Goal: Information Seeking & Learning: Learn about a topic

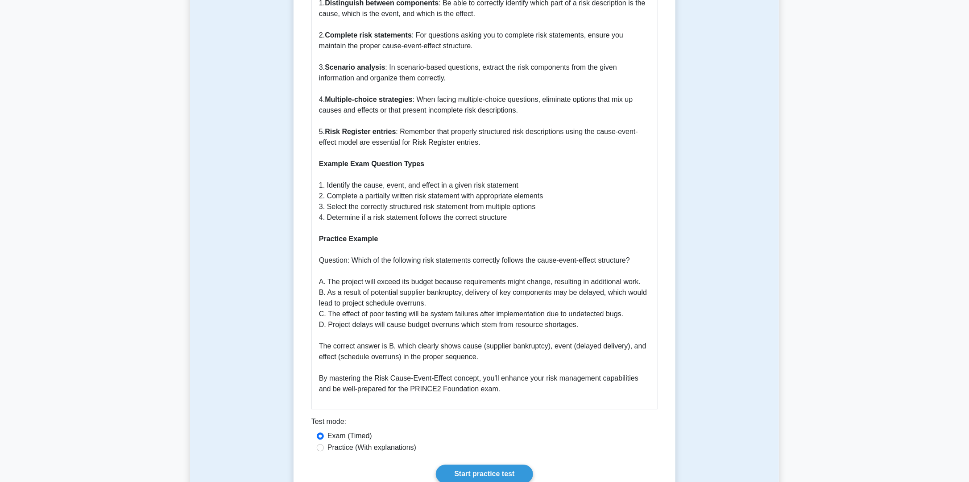
scroll to position [893, 0]
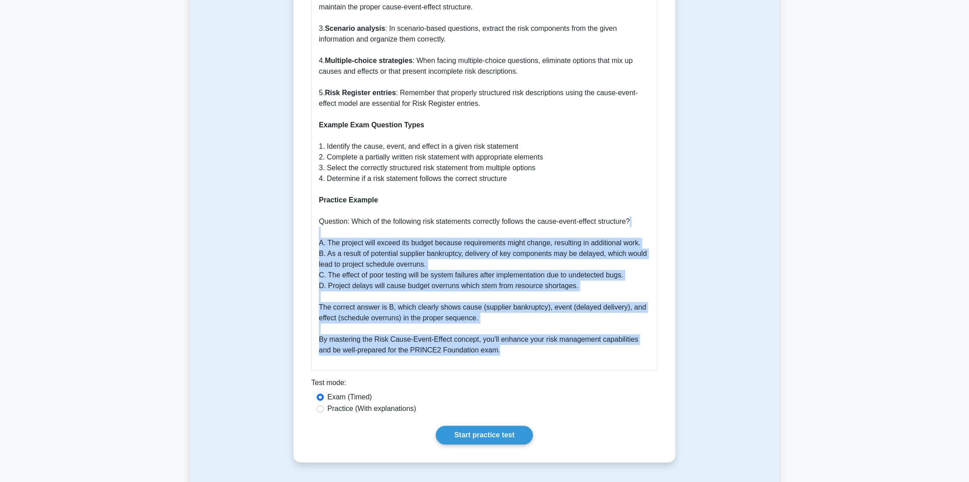
drag, startPoint x: 333, startPoint y: 218, endPoint x: 509, endPoint y: 339, distance: 213.2
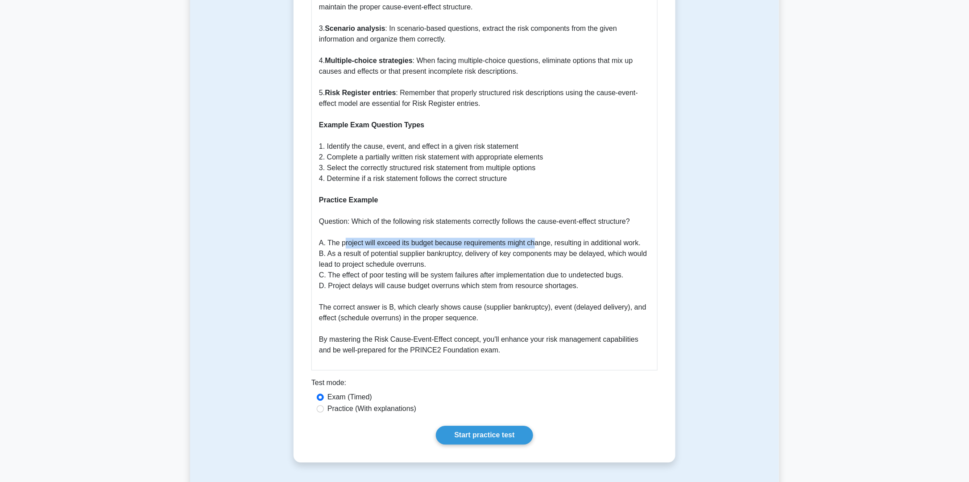
drag, startPoint x: 343, startPoint y: 234, endPoint x: 533, endPoint y: 232, distance: 190.6
drag, startPoint x: 533, startPoint y: 232, endPoint x: 529, endPoint y: 234, distance: 4.8
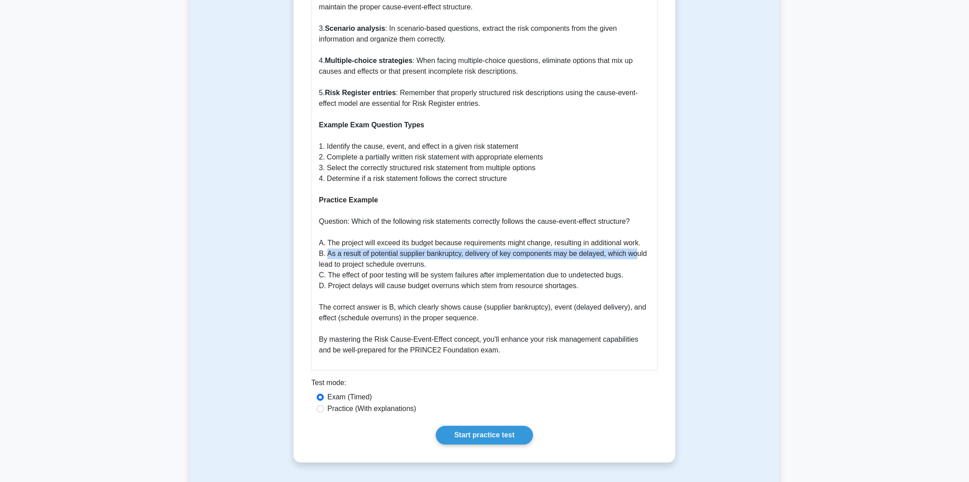
drag, startPoint x: 328, startPoint y: 242, endPoint x: 636, endPoint y: 238, distance: 308.9
drag, startPoint x: 636, startPoint y: 238, endPoint x: 620, endPoint y: 263, distance: 29.6
